Goal: Information Seeking & Learning: Learn about a topic

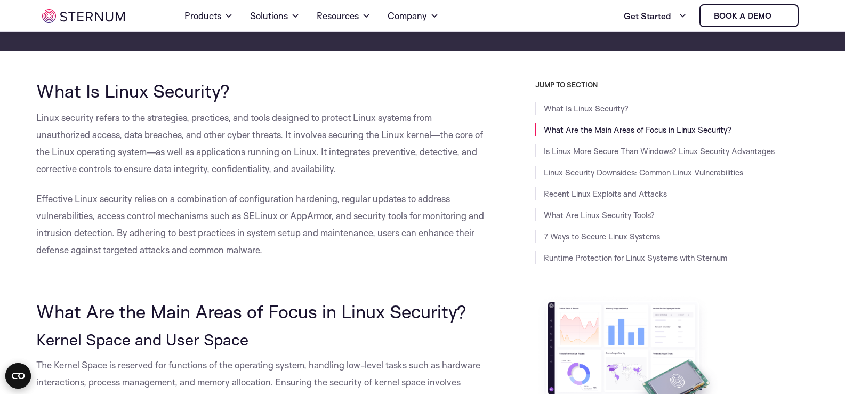
scroll to position [206, 0]
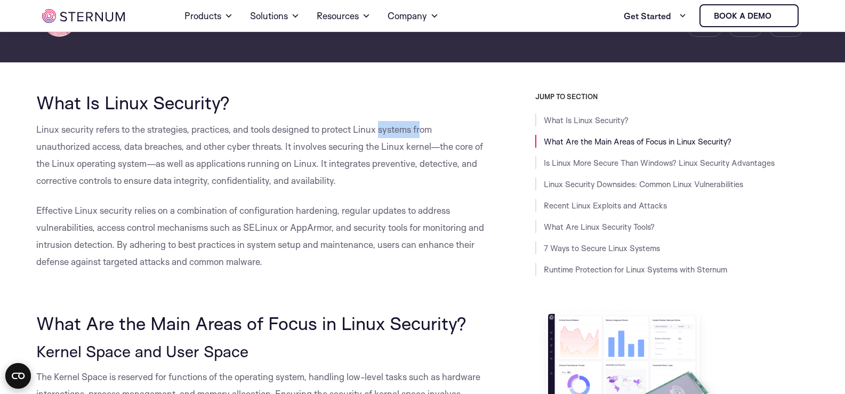
drag, startPoint x: 382, startPoint y: 127, endPoint x: 443, endPoint y: 127, distance: 60.7
click at [443, 127] on p "Linux security refers to the strategies, practices, and tools designed to prote…" at bounding box center [261, 155] width 451 height 68
click at [243, 168] on span "Linux security refers to the strategies, practices, and tools designed to prote…" at bounding box center [259, 155] width 446 height 62
drag, startPoint x: 58, startPoint y: 148, endPoint x: 133, endPoint y: 147, distance: 75.7
click at [121, 147] on span "Linux security refers to the strategies, practices, and tools designed to prote…" at bounding box center [259, 155] width 446 height 62
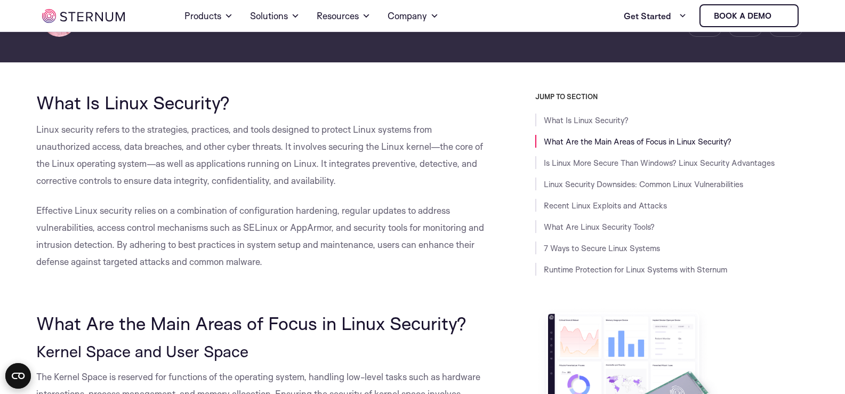
click at [159, 147] on span "Linux security refers to the strategies, practices, and tools designed to prote…" at bounding box center [259, 155] width 446 height 62
drag, startPoint x: 129, startPoint y: 152, endPoint x: 197, endPoint y: 149, distance: 67.8
click at [194, 149] on p "Linux security refers to the strategies, practices, and tools designed to prote…" at bounding box center [261, 155] width 451 height 68
click at [226, 149] on span "Linux security refers to the strategies, practices, and tools designed to prote…" at bounding box center [259, 155] width 446 height 62
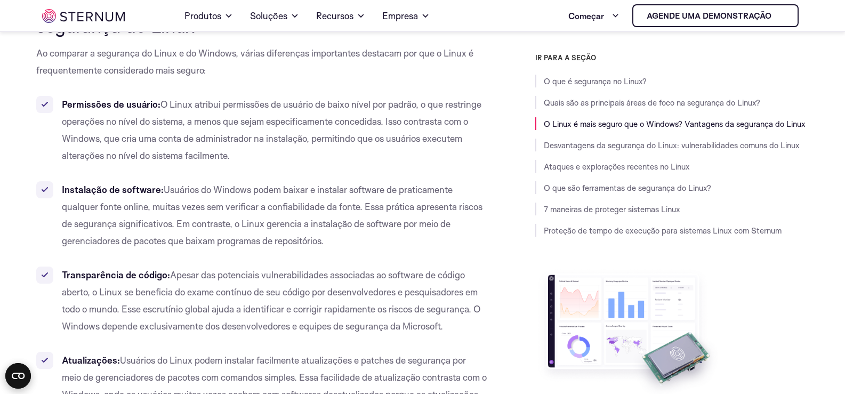
scroll to position [1787, 0]
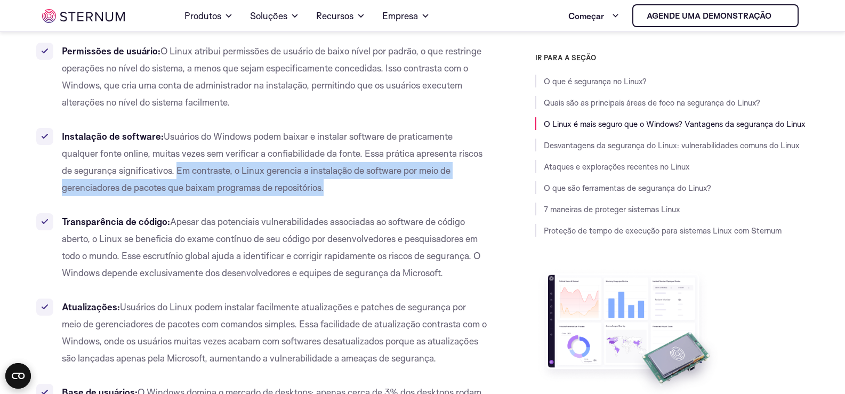
drag, startPoint x: 177, startPoint y: 173, endPoint x: 344, endPoint y: 183, distance: 167.1
click at [344, 183] on li "Instalação de software: Usuários do Windows podem baixar e instalar software de…" at bounding box center [261, 162] width 451 height 68
copy font "Em contraste, o Linux gerencia a instalação de software por meio de gerenciador…"
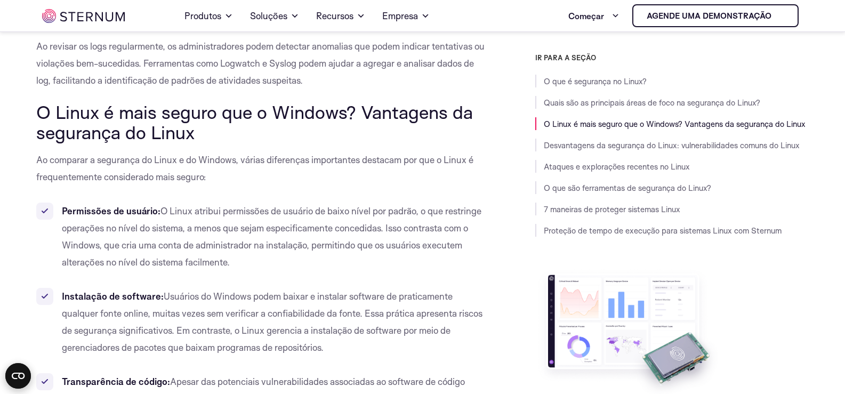
click at [132, 124] on font "O Linux é mais seguro que o Windows? Vantagens da segurança do Linux" at bounding box center [254, 122] width 436 height 43
click at [344, 117] on font "O Linux é mais seguro que o Windows? Vantagens da segurança do Linux" at bounding box center [254, 122] width 436 height 43
drag, startPoint x: 410, startPoint y: 119, endPoint x: 204, endPoint y: 167, distance: 211.7
click at [409, 119] on font "O Linux é mais seguro que o Windows? Vantagens da segurança do Linux" at bounding box center [254, 122] width 436 height 43
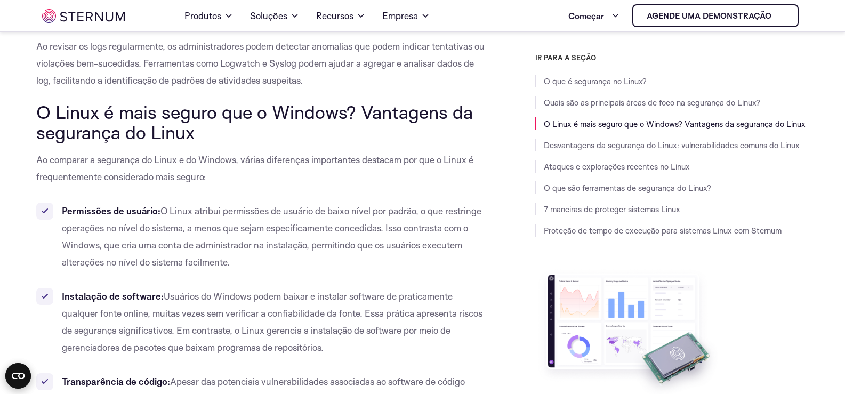
click at [159, 205] on font "Permissões de usuário:" at bounding box center [111, 210] width 99 height 11
drag, startPoint x: 76, startPoint y: 204, endPoint x: 212, endPoint y: 204, distance: 135.9
click at [211, 204] on li "Permissões de usuário: O Linux atribui permissões de usuário de baixo nível por…" at bounding box center [261, 236] width 451 height 68
click at [233, 203] on li "Permissões de usuário: O Linux atribui permissões de usuário de baixo nível por…" at bounding box center [261, 236] width 451 height 68
drag, startPoint x: 177, startPoint y: 201, endPoint x: 319, endPoint y: 205, distance: 141.8
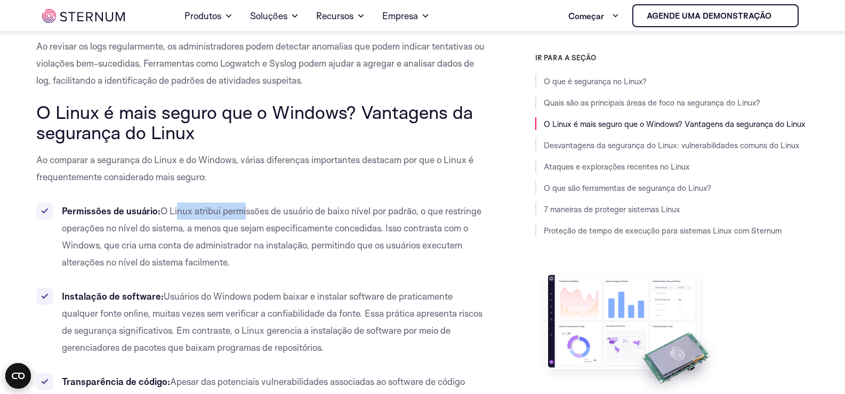
click at [150, 211] on font "Permissões de usuário:" at bounding box center [111, 210] width 99 height 11
drag, startPoint x: 401, startPoint y: 233, endPoint x: 462, endPoint y: 233, distance: 60.7
click at [460, 233] on li "Permissões de usuário: O Linux atribui permissões de usuário de baixo nível por…" at bounding box center [261, 236] width 451 height 68
click at [272, 254] on li "Permissões de usuário: O Linux atribui permissões de usuário de baixo nível por…" at bounding box center [261, 236] width 451 height 68
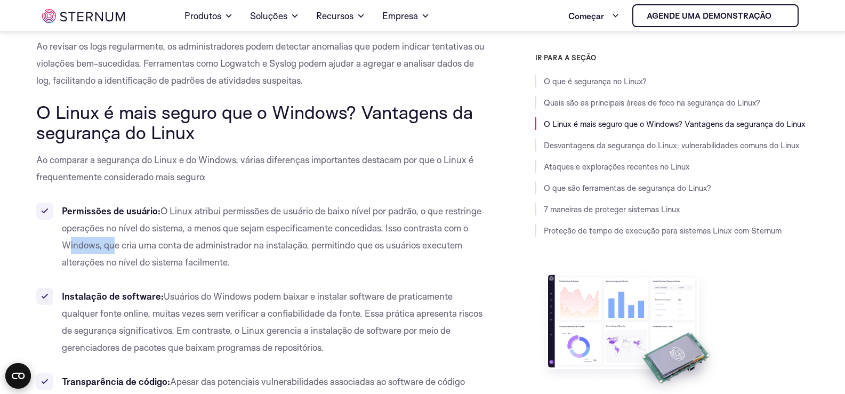
drag, startPoint x: 71, startPoint y: 247, endPoint x: 190, endPoint y: 253, distance: 119.5
click at [170, 253] on li "Permissões de usuário: O Linux atribui permissões de usuário de baixo nível por…" at bounding box center [261, 236] width 451 height 68
click at [319, 248] on font "O Linux atribui permissões de usuário de baixo nível por padrão, o que restring…" at bounding box center [271, 236] width 419 height 62
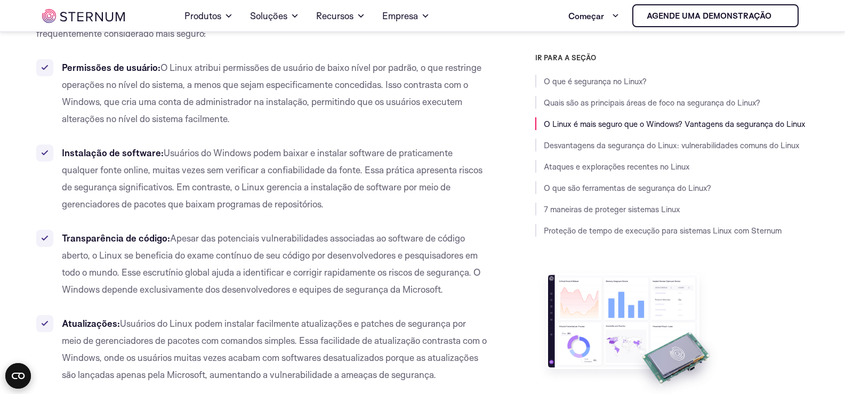
scroll to position [1787, 0]
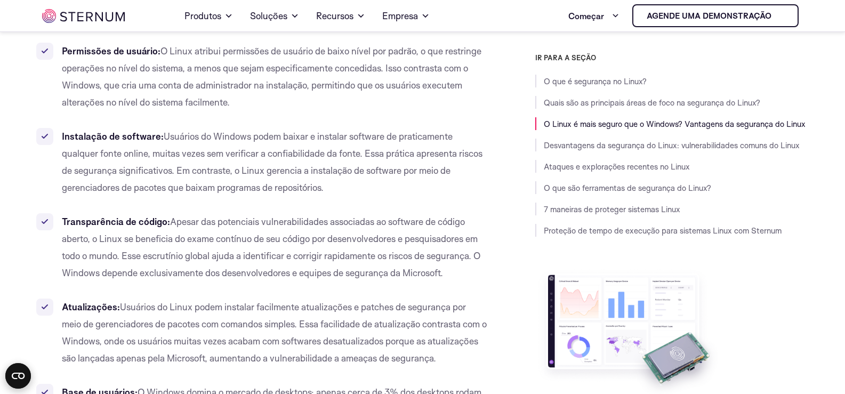
click at [170, 221] on font "Apesar das potenciais vulnerabilidades associadas ao software de código aberto,…" at bounding box center [271, 247] width 418 height 62
drag, startPoint x: 176, startPoint y: 220, endPoint x: 287, endPoint y: 227, distance: 111.1
click at [285, 227] on li "Transparência de código: Apesar das potenciais vulnerabilidades associadas ao s…" at bounding box center [261, 247] width 451 height 68
drag, startPoint x: 287, startPoint y: 227, endPoint x: 366, endPoint y: 227, distance: 78.3
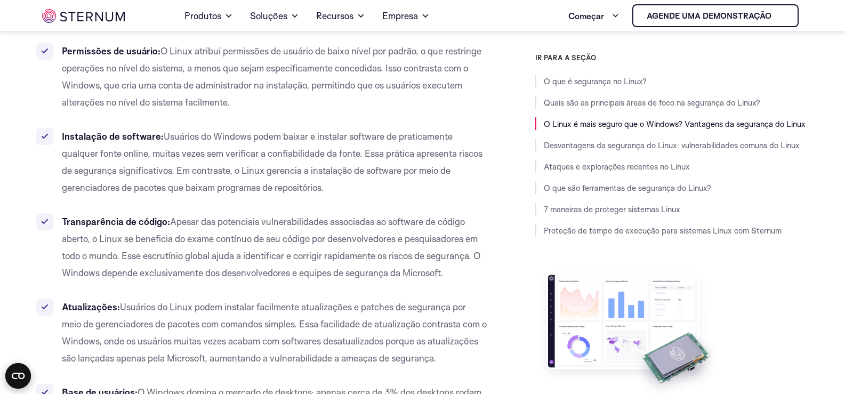
click at [306, 227] on li "Transparência de código: Apesar das potenciais vulnerabilidades associadas ao s…" at bounding box center [261, 247] width 451 height 68
click at [377, 227] on li "Transparência de código: Apesar das potenciais vulnerabilidades associadas ao s…" at bounding box center [261, 247] width 451 height 68
drag, startPoint x: 203, startPoint y: 224, endPoint x: 360, endPoint y: 224, distance: 157.2
click at [358, 224] on font "Apesar das potenciais vulnerabilidades associadas ao software de código aberto,…" at bounding box center [271, 247] width 418 height 62
click at [420, 224] on font "Apesar das potenciais vulnerabilidades associadas ao software de código aberto,…" at bounding box center [271, 247] width 418 height 62
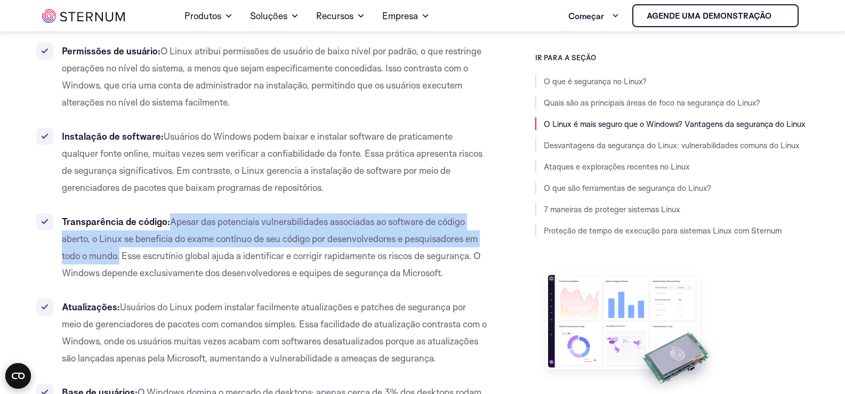
drag, startPoint x: 172, startPoint y: 224, endPoint x: 120, endPoint y: 258, distance: 62.7
click at [120, 258] on font "Apesar das potenciais vulnerabilidades associadas ao software de código aberto,…" at bounding box center [271, 247] width 418 height 62
copy font "Apesar das potenciais vulnerabilidades associadas ao software de código aberto,…"
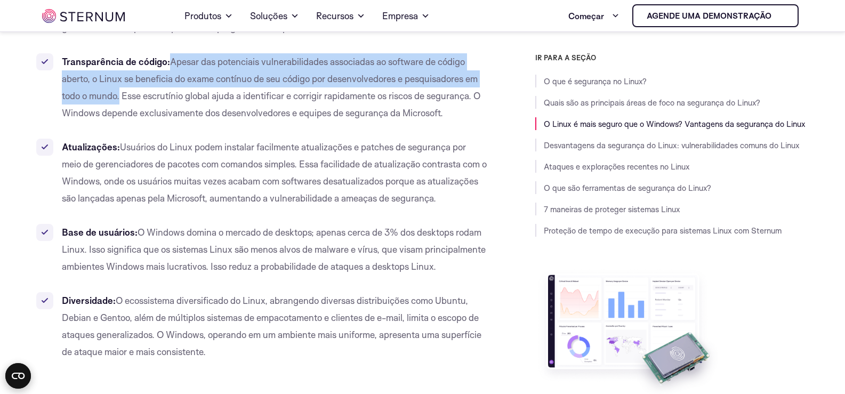
click at [493, 4] on ul "Lar Produtos Plataforma do esterno Proteção de memória integrada, visibilidade …" at bounding box center [319, 16] width 372 height 30
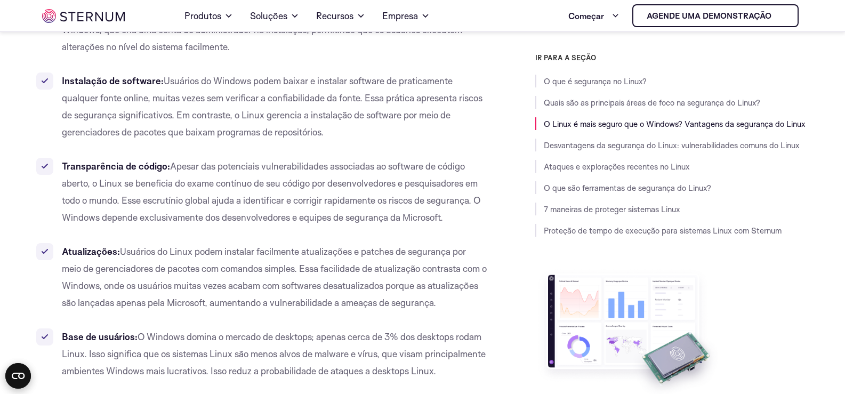
scroll to position [1840, 0]
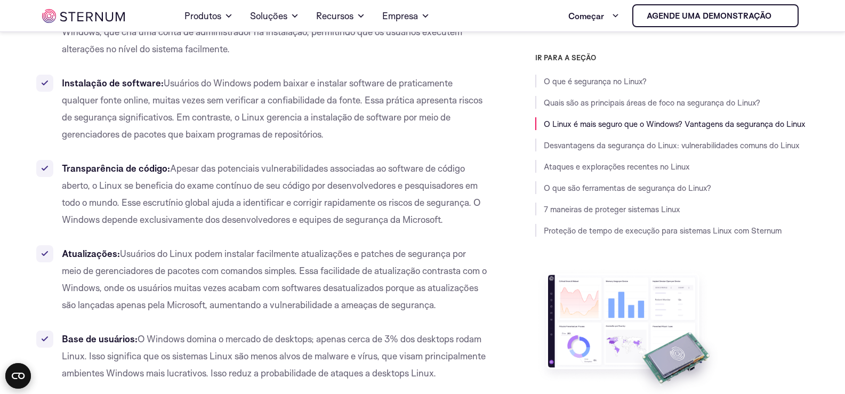
click at [287, 305] on font "Usuários do Linux podem instalar facilmente atualizações e patches de segurança…" at bounding box center [274, 279] width 425 height 62
click at [219, 313] on li "Atualizações: Usuários do Linux podem instalar facilmente atualizações e patche…" at bounding box center [261, 279] width 451 height 68
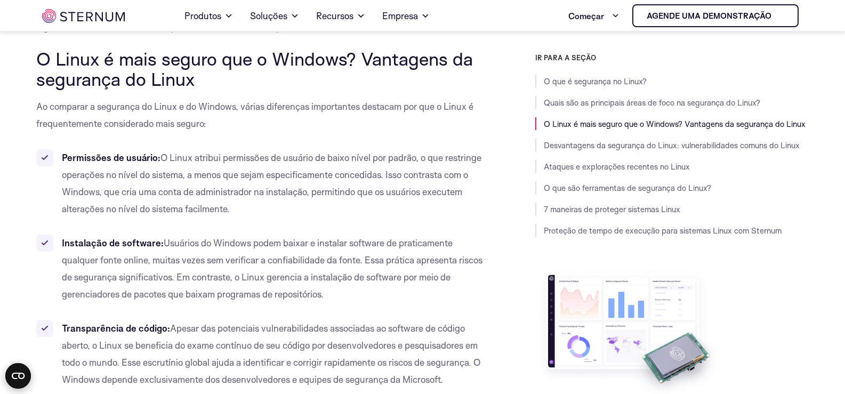
scroll to position [1627, 0]
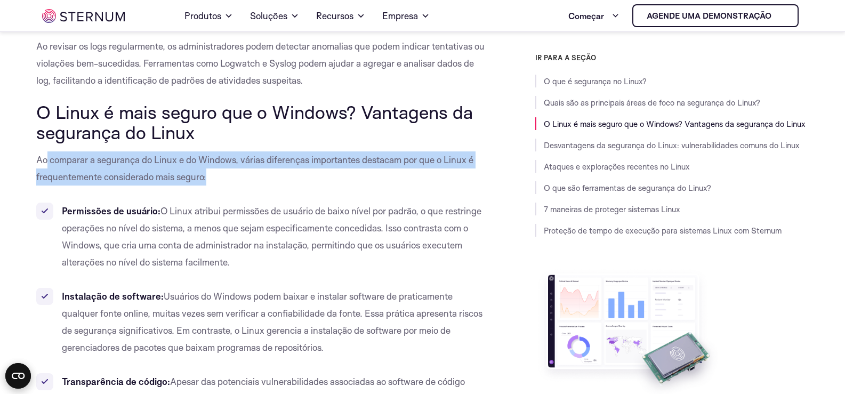
drag, startPoint x: 45, startPoint y: 163, endPoint x: 241, endPoint y: 178, distance: 196.7
click at [240, 178] on p "Ao comparar a segurança do Linux e do Windows, várias diferenças importantes de…" at bounding box center [261, 168] width 451 height 34
click at [323, 184] on p "Ao comparar a segurança do Linux e do Windows, várias diferenças importantes de…" at bounding box center [261, 168] width 451 height 34
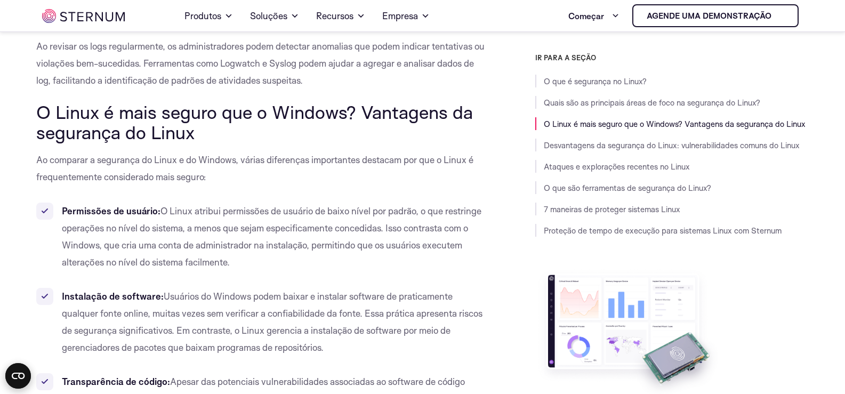
click at [267, 164] on font "Ao comparar a segurança do Linux e do Windows, várias diferenças importantes de…" at bounding box center [254, 168] width 437 height 28
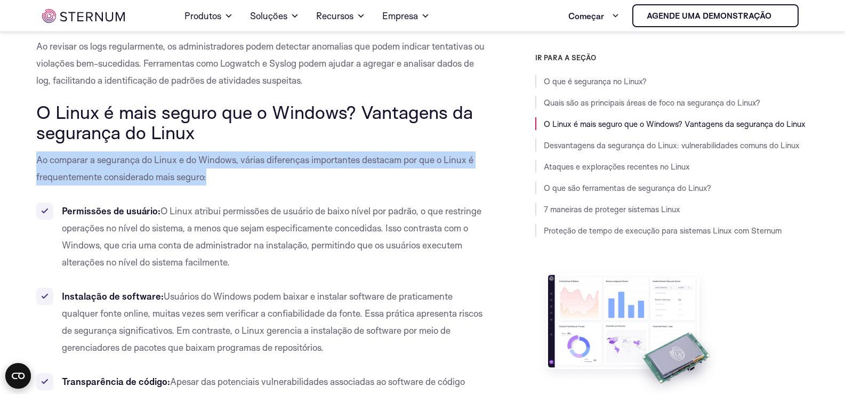
click at [267, 164] on font "Ao comparar a segurança do Linux e do Windows, várias diferenças importantes de…" at bounding box center [254, 168] width 437 height 28
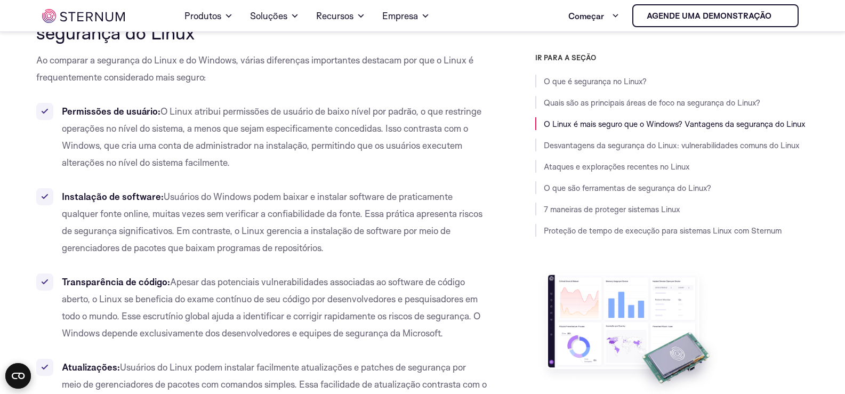
scroll to position [1918, 0]
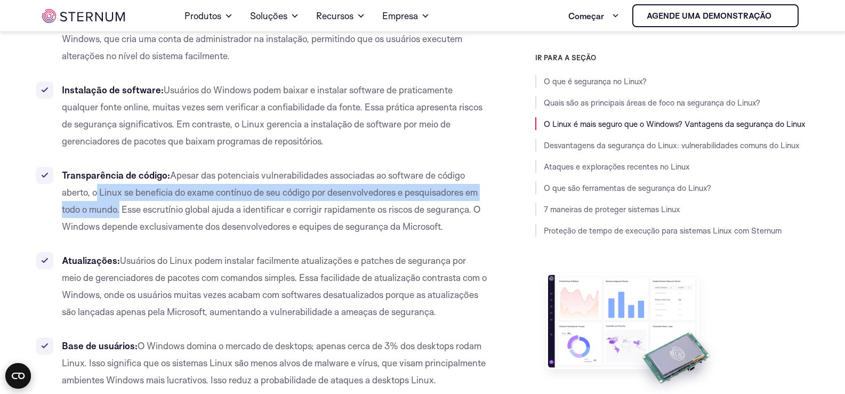
drag, startPoint x: 98, startPoint y: 193, endPoint x: 119, endPoint y: 208, distance: 25.6
click at [119, 208] on font "Apesar das potenciais vulnerabilidades associadas ao software de código aberto,…" at bounding box center [271, 200] width 418 height 62
copy font "Linux se beneficia do exame contínuo de seu código por desenvolvedores e pesqui…"
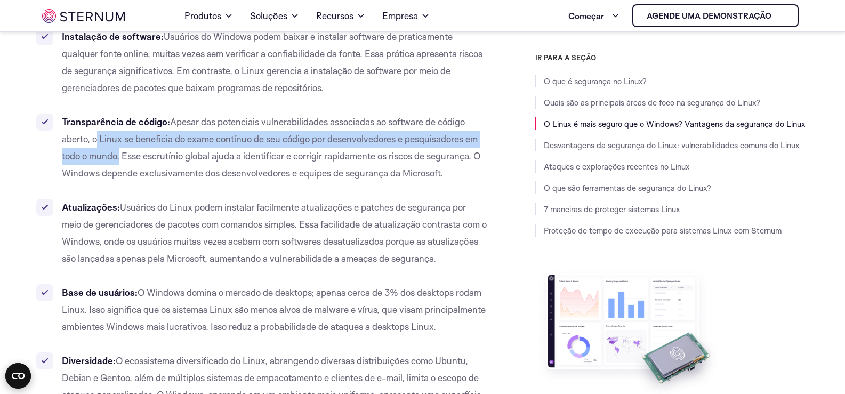
scroll to position [1865, 0]
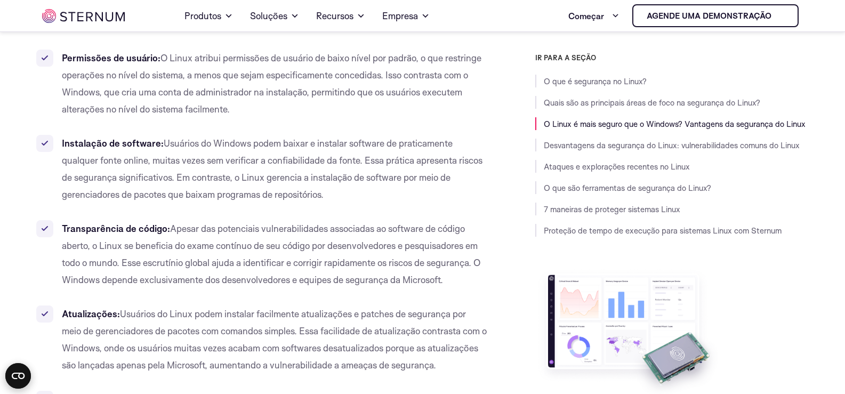
click at [152, 199] on font "Usuários do Windows podem baixar e instalar software de praticamente qualquer f…" at bounding box center [272, 168] width 420 height 62
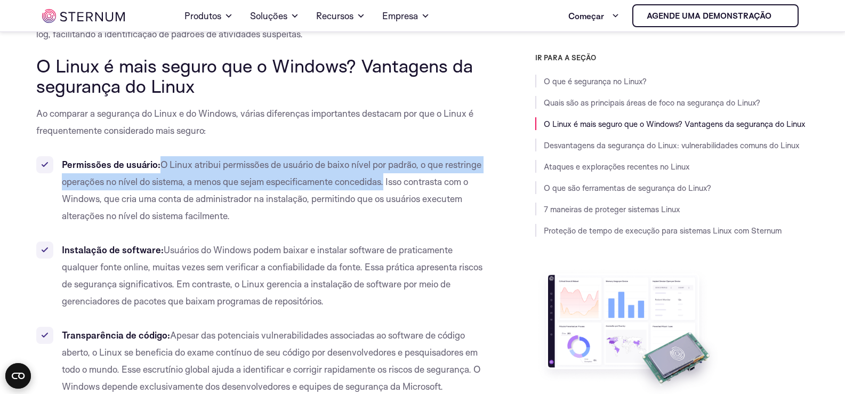
drag, startPoint x: 163, startPoint y: 164, endPoint x: 386, endPoint y: 183, distance: 224.6
click at [386, 183] on font "O Linux atribui permissões de usuário de baixo nível por padrão, o que restring…" at bounding box center [271, 190] width 419 height 62
copy font "O Linux atribui permissões de usuário de baixo nível por padrão, o que restring…"
